Goal: Information Seeking & Learning: Learn about a topic

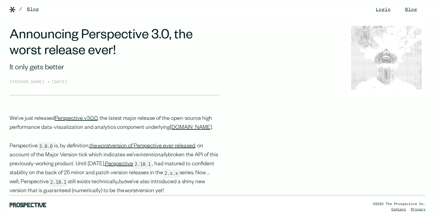
click at [37, 11] on link "Blog" at bounding box center [33, 9] width 12 height 7
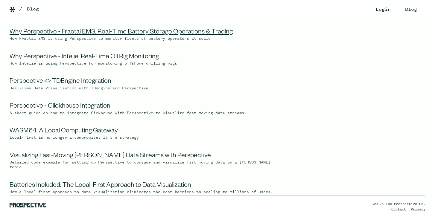
click at [136, 31] on link "Why Perspective - Fractal EMS, Real‑Time Battery Storage Operations & Trading" at bounding box center [121, 32] width 223 height 7
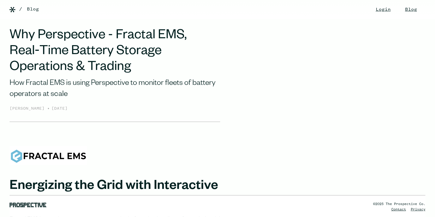
click at [10, 10] on img at bounding box center [13, 10] width 6 height 6
